Goal: Information Seeking & Learning: Learn about a topic

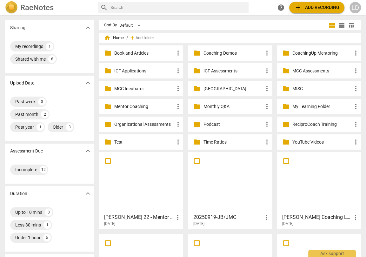
click at [224, 52] on p "Coaching Demos" at bounding box center [233, 53] width 60 height 7
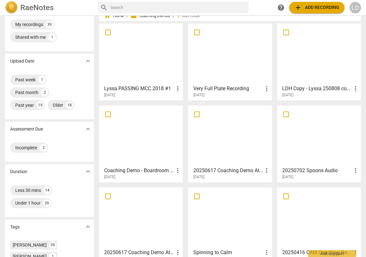
scroll to position [19, 0]
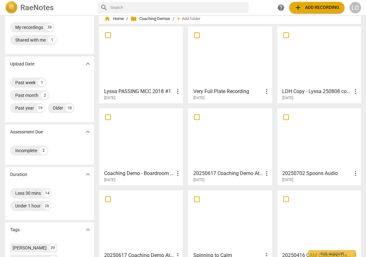
click at [297, 85] on div "LDH Copy - Lyssa 250808 coaching demo more_vert [DATE]" at bounding box center [319, 93] width 80 height 16
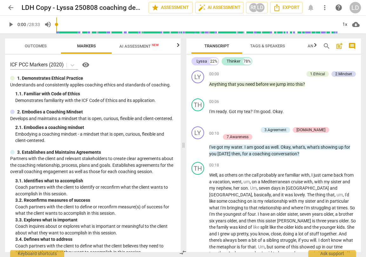
click at [138, 47] on span "AI Assessment New" at bounding box center [138, 46] width 39 height 5
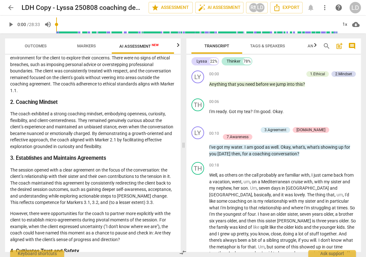
scroll to position [87, 0]
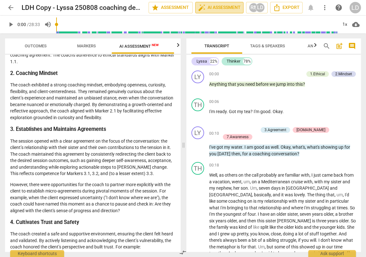
click at [209, 5] on span "auto_fix_high AI Assessment" at bounding box center [219, 8] width 43 height 8
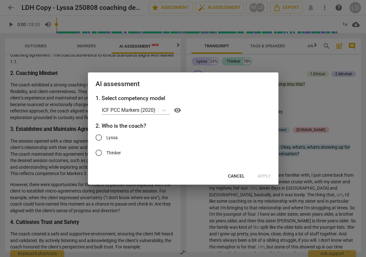
click at [42, 119] on div at bounding box center [183, 128] width 366 height 257
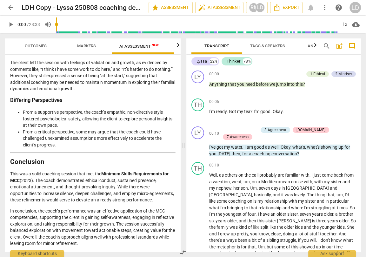
scroll to position [1520, 0]
drag, startPoint x: 12, startPoint y: 121, endPoint x: 130, endPoint y: 120, distance: 118.6
click at [130, 170] on p "This was a solid coaching session that met the Minimum Skills Requirements for …" at bounding box center [92, 186] width 165 height 33
click at [9, 8] on span "arrow_back" at bounding box center [11, 8] width 8 height 8
